Goal: Task Accomplishment & Management: Complete application form

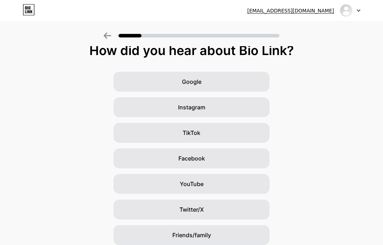
scroll to position [33, 0]
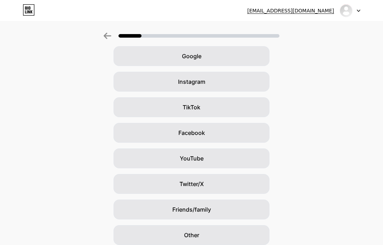
click at [224, 237] on div "Other" at bounding box center [191, 235] width 156 height 20
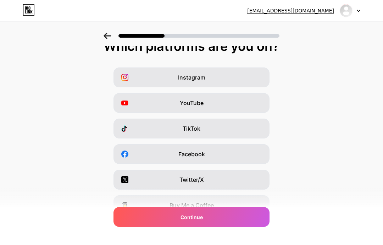
scroll to position [0, 0]
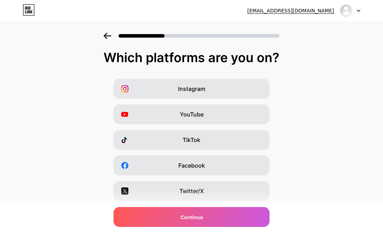
click at [246, 121] on div "YouTube" at bounding box center [191, 114] width 156 height 20
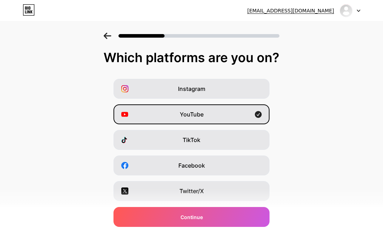
click at [236, 143] on div "TikTok" at bounding box center [191, 140] width 156 height 20
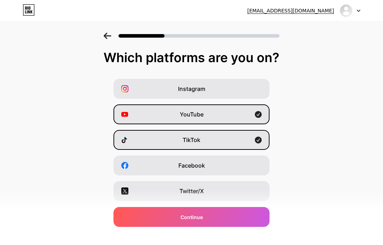
click at [242, 223] on div "Continue" at bounding box center [191, 217] width 156 height 20
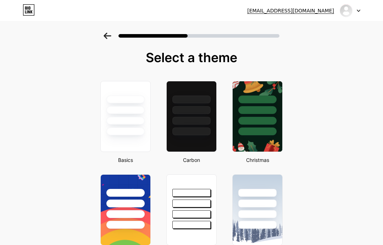
click at [264, 107] on div at bounding box center [257, 110] width 38 height 8
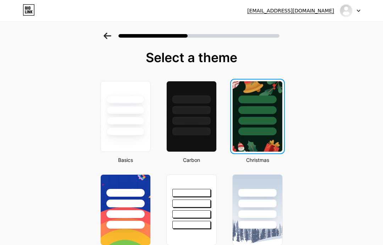
click at [242, 107] on div at bounding box center [257, 110] width 38 height 8
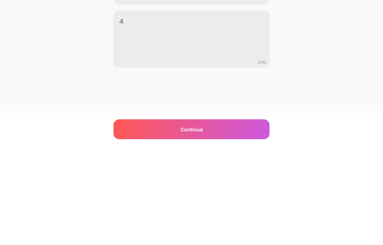
type textarea "J"
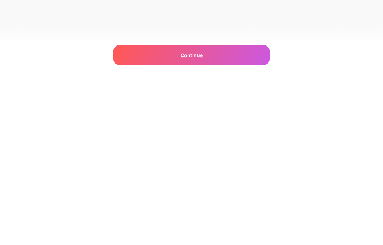
scroll to position [28, 0]
type textarea "Bio"
click at [214, 211] on div "Continue" at bounding box center [191, 221] width 156 height 20
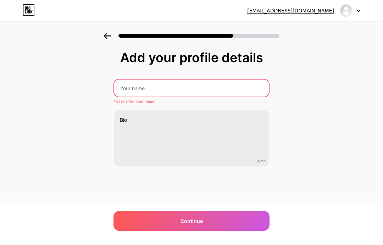
click at [232, 216] on div "Continue" at bounding box center [191, 221] width 156 height 20
click at [238, 211] on div "Continue" at bounding box center [191, 221] width 156 height 20
click at [212, 79] on input "text" at bounding box center [191, 87] width 155 height 17
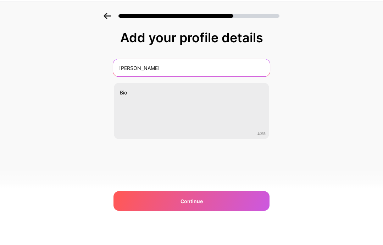
type input "[PERSON_NAME]"
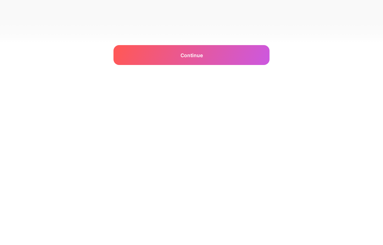
click at [237, 211] on div "Continue" at bounding box center [191, 221] width 156 height 20
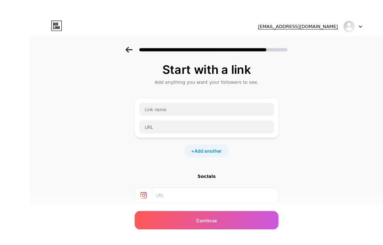
scroll to position [3, 0]
